Goal: Task Accomplishment & Management: Complete application form

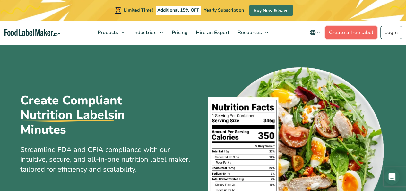
click at [351, 32] on link "Create a free label" at bounding box center [351, 32] width 52 height 13
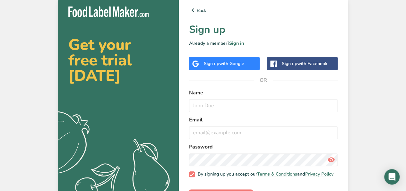
click at [236, 66] on span "with Google" at bounding box center [231, 63] width 25 height 6
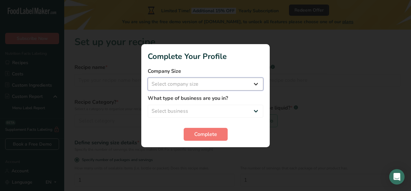
click at [249, 86] on select "Select company size Fewer than 10 Employees 10 to 50 Employees 51 to 500 Employ…" at bounding box center [206, 83] width 116 height 13
select select "2"
click at [148, 77] on select "Select company size Fewer than 10 Employees 10 to 50 Employees 51 to 500 Employ…" at bounding box center [206, 83] width 116 height 13
click at [246, 110] on select "Select business Packaged Food Manufacturer Restaurant & Cafe Bakery Meal Plans …" at bounding box center [206, 110] width 116 height 13
select select "3"
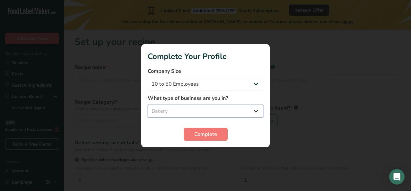
click at [148, 104] on select "Select business Packaged Food Manufacturer Restaurant & Cafe Bakery Meal Plans …" at bounding box center [206, 110] width 116 height 13
click at [211, 134] on span "Complete" at bounding box center [205, 134] width 23 height 8
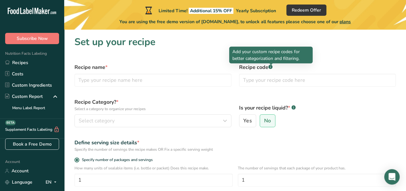
click at [271, 65] on div at bounding box center [271, 64] width 3 height 3
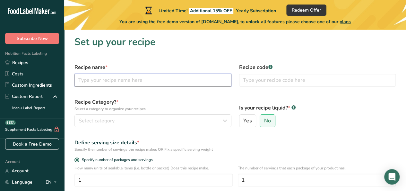
click at [200, 78] on input "text" at bounding box center [153, 80] width 157 height 13
type input "Macarons"
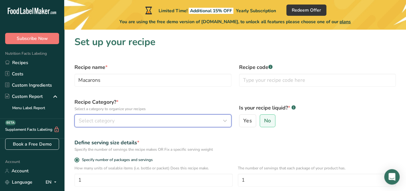
click at [175, 123] on div "Select category" at bounding box center [151, 121] width 145 height 8
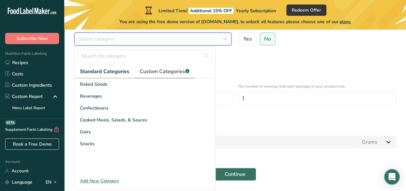
scroll to position [82, 0]
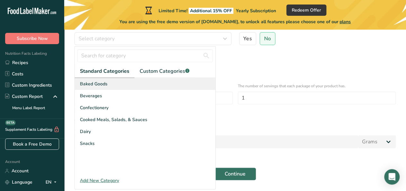
click at [131, 88] on div "Baked Goods" at bounding box center [145, 84] width 141 height 12
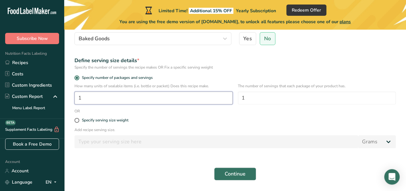
drag, startPoint x: 90, startPoint y: 100, endPoint x: 76, endPoint y: 102, distance: 13.6
click at [76, 102] on input "1" at bounding box center [154, 97] width 158 height 13
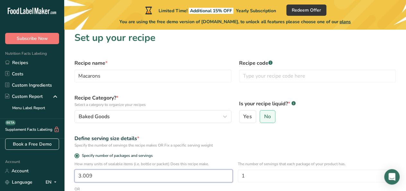
scroll to position [0, 0]
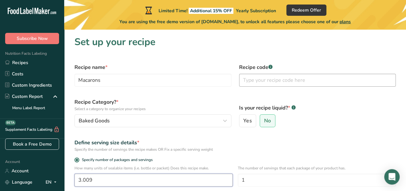
type input "3.009"
click at [262, 80] on input "text" at bounding box center [317, 80] width 157 height 13
drag, startPoint x: 240, startPoint y: 66, endPoint x: 267, endPoint y: 68, distance: 27.7
click at [267, 68] on label "Recipe code .a-a{fill:#347362;}.b-a{fill:#fff;}" at bounding box center [317, 67] width 157 height 8
copy label "Recipe code"
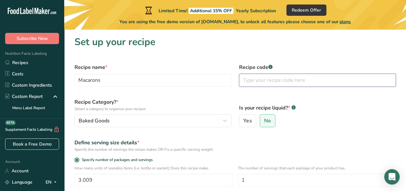
click at [267, 85] on input "text" at bounding box center [317, 80] width 157 height 13
paste input "74468632011"
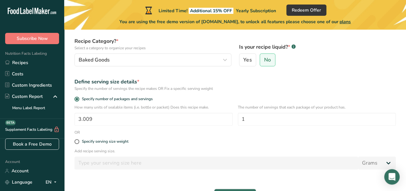
scroll to position [61, 0]
type input "00074468632011"
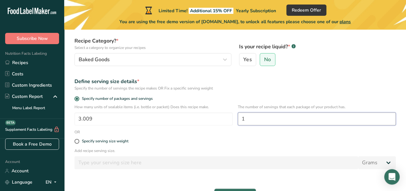
click at [299, 122] on input "1" at bounding box center [317, 118] width 158 height 13
drag, startPoint x: 299, startPoint y: 122, endPoint x: 226, endPoint y: 113, distance: 74.4
click at [226, 113] on div "How many units of sealable items (i.e. bottle or packet) Does this recipe make.…" at bounding box center [235, 116] width 329 height 25
type input "3"
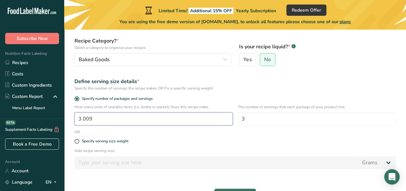
click at [197, 119] on input "3.009" at bounding box center [154, 118] width 158 height 13
type input "3"
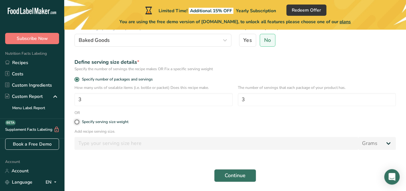
scroll to position [102, 0]
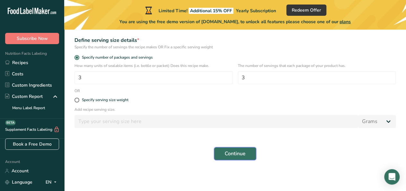
click at [231, 150] on span "Continue" at bounding box center [235, 153] width 21 height 8
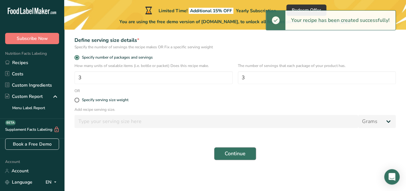
click at [231, 150] on div "Continue" at bounding box center [235, 153] width 329 height 21
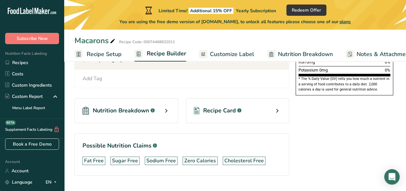
scroll to position [204, 0]
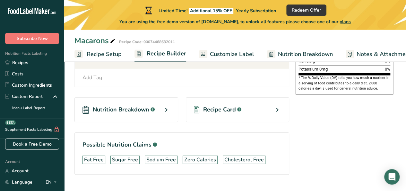
click at [277, 110] on icon at bounding box center [278, 110] width 8 height 12
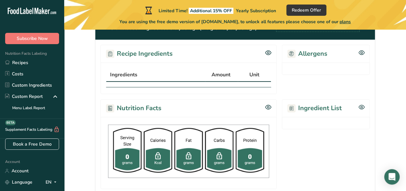
scroll to position [104, 0]
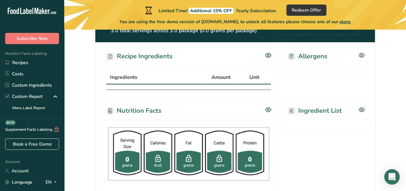
click at [219, 158] on img at bounding box center [188, 154] width 165 height 58
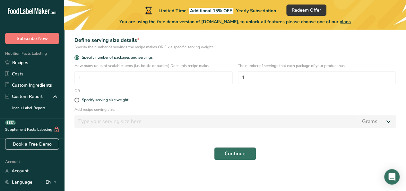
scroll to position [102, 0]
